Goal: Information Seeking & Learning: Learn about a topic

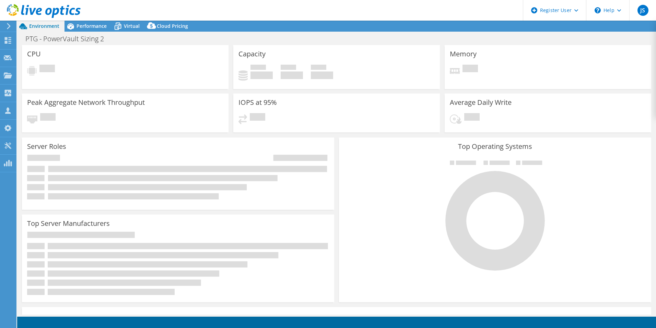
select select "USD"
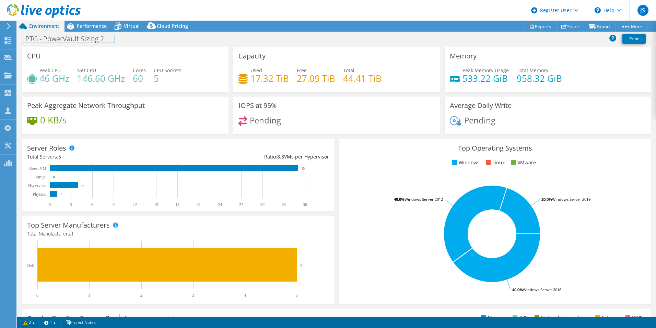
click at [95, 32] on div "PTG - PowerVault Sizing 2 Print" at bounding box center [336, 39] width 639 height 15
click at [91, 26] on span "Performance" at bounding box center [92, 26] width 30 height 7
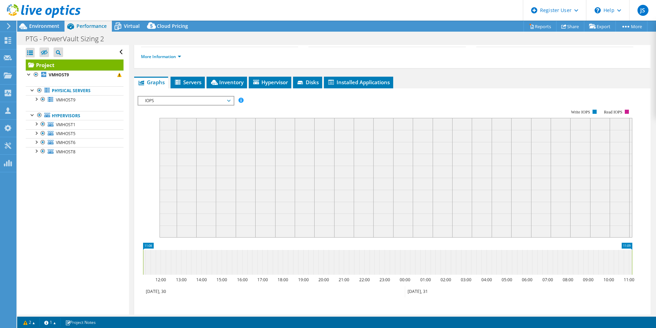
scroll to position [103, 0]
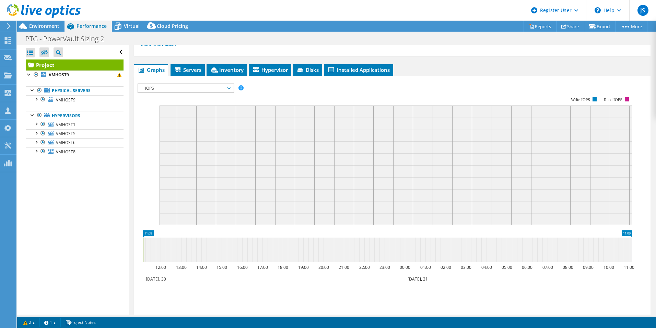
click at [188, 91] on span "IOPS" at bounding box center [186, 88] width 88 height 8
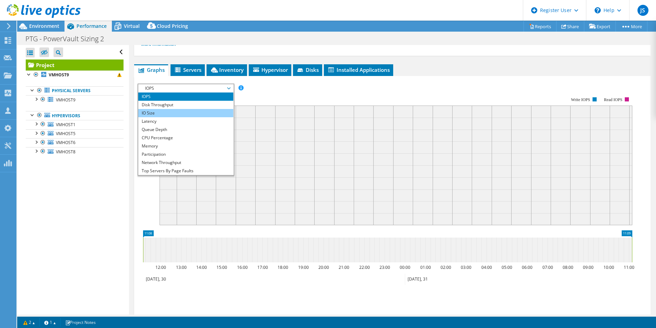
click at [187, 110] on li "IO Size" at bounding box center [185, 113] width 95 height 8
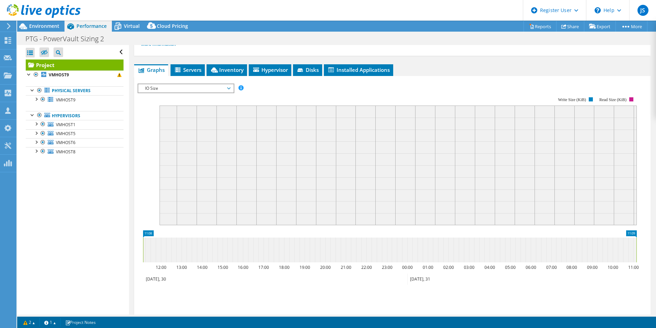
click at [193, 89] on span "IO Size" at bounding box center [186, 88] width 88 height 8
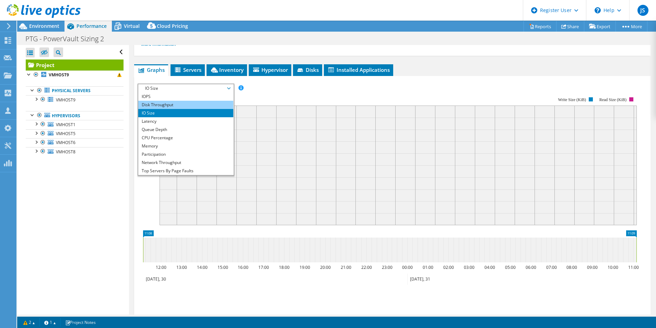
click at [194, 101] on li "Disk Throughput" at bounding box center [185, 105] width 95 height 8
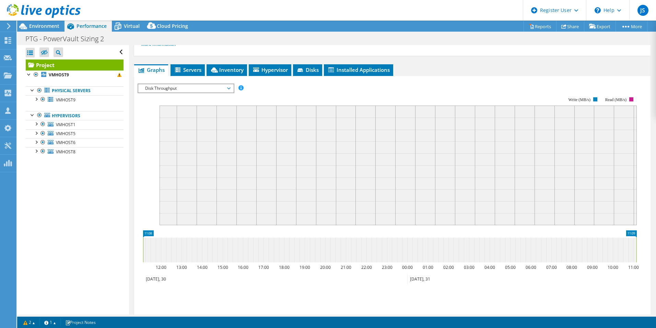
click at [194, 90] on span "Disk Throughput" at bounding box center [186, 88] width 88 height 8
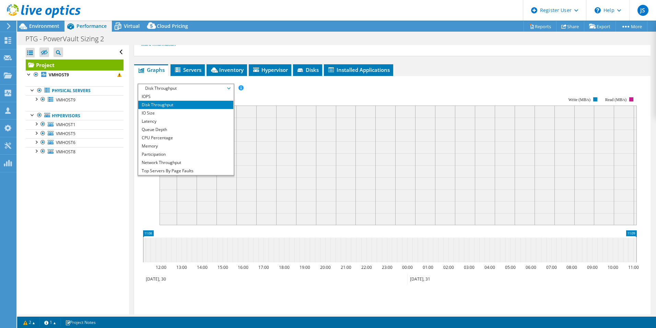
click at [85, 175] on div "Open All Close All Hide Excluded Nodes Project Tree Filter" at bounding box center [73, 179] width 112 height 269
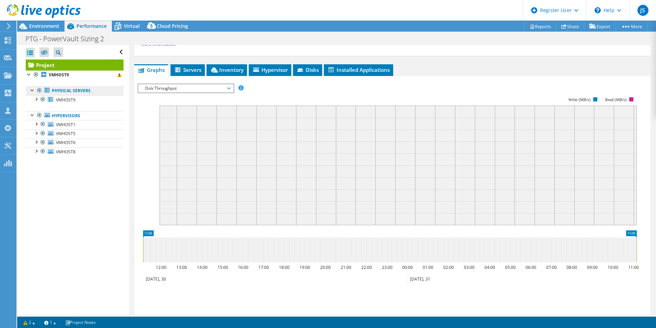
click at [74, 93] on link "Physical Servers" at bounding box center [75, 90] width 98 height 9
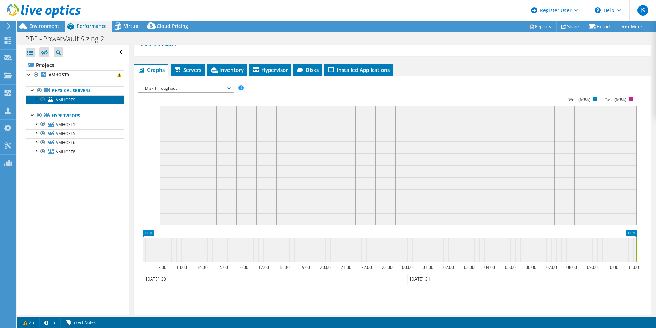
click at [61, 102] on span "VMHOST9" at bounding box center [66, 100] width 20 height 6
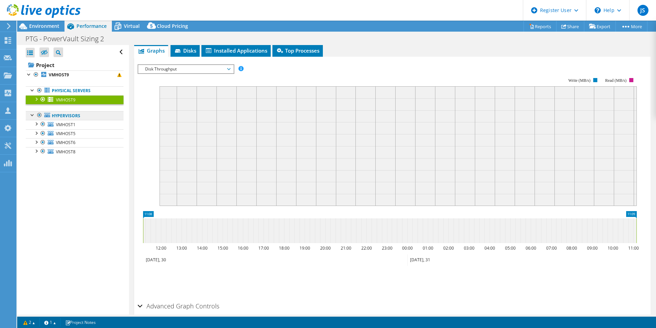
click at [72, 119] on link "Hypervisors" at bounding box center [75, 115] width 98 height 9
click at [58, 76] on b "VMHOST9" at bounding box center [59, 75] width 20 height 6
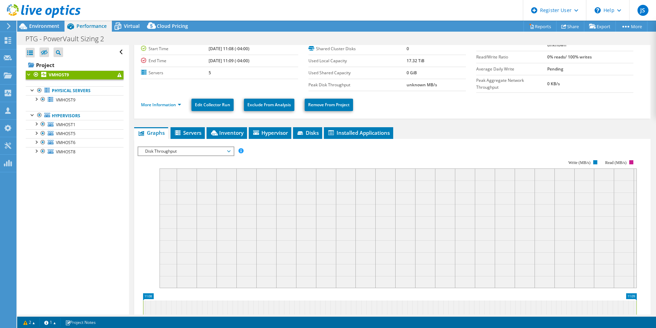
scroll to position [0, 0]
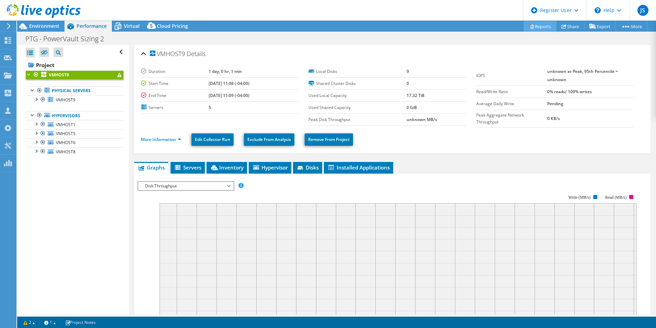
click at [539, 29] on link "Reports" at bounding box center [540, 26] width 33 height 11
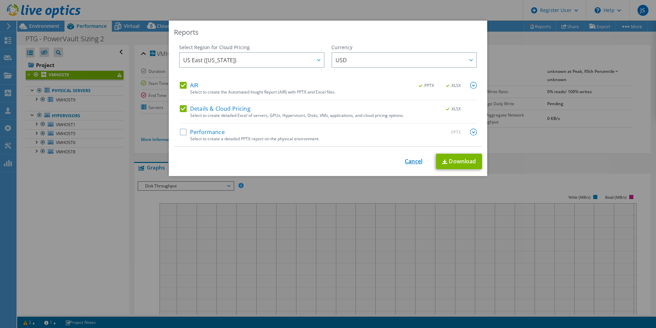
click at [407, 162] on link "Cancel" at bounding box center [414, 161] width 18 height 7
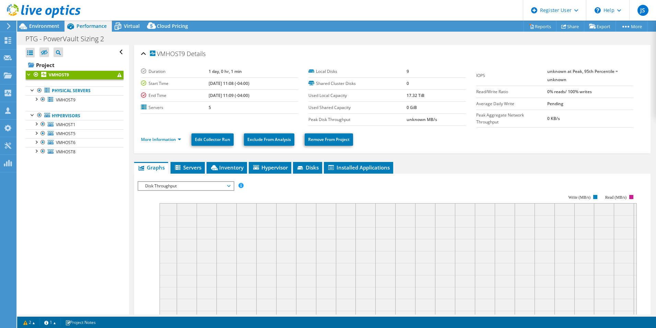
click at [121, 33] on div "PTG - PowerVault Sizing 2 Print" at bounding box center [336, 38] width 639 height 13
click at [119, 26] on icon at bounding box center [118, 26] width 12 height 12
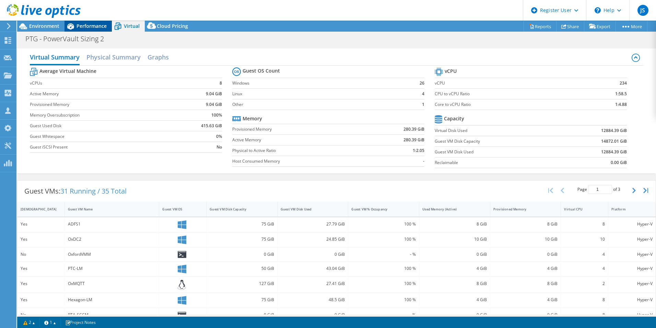
click at [71, 26] on icon at bounding box center [71, 26] width 12 height 12
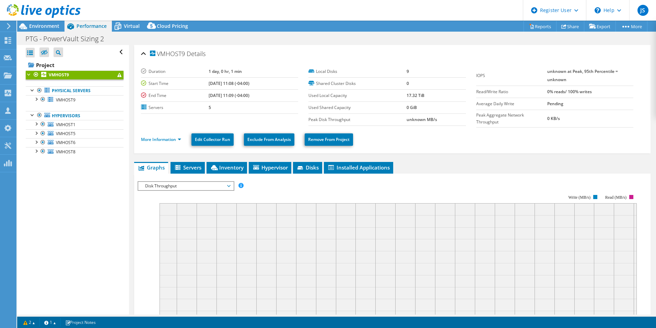
click at [55, 21] on div at bounding box center [40, 11] width 81 height 23
click at [54, 25] on span "Environment" at bounding box center [44, 26] width 30 height 7
